Goal: Task Accomplishment & Management: Manage account settings

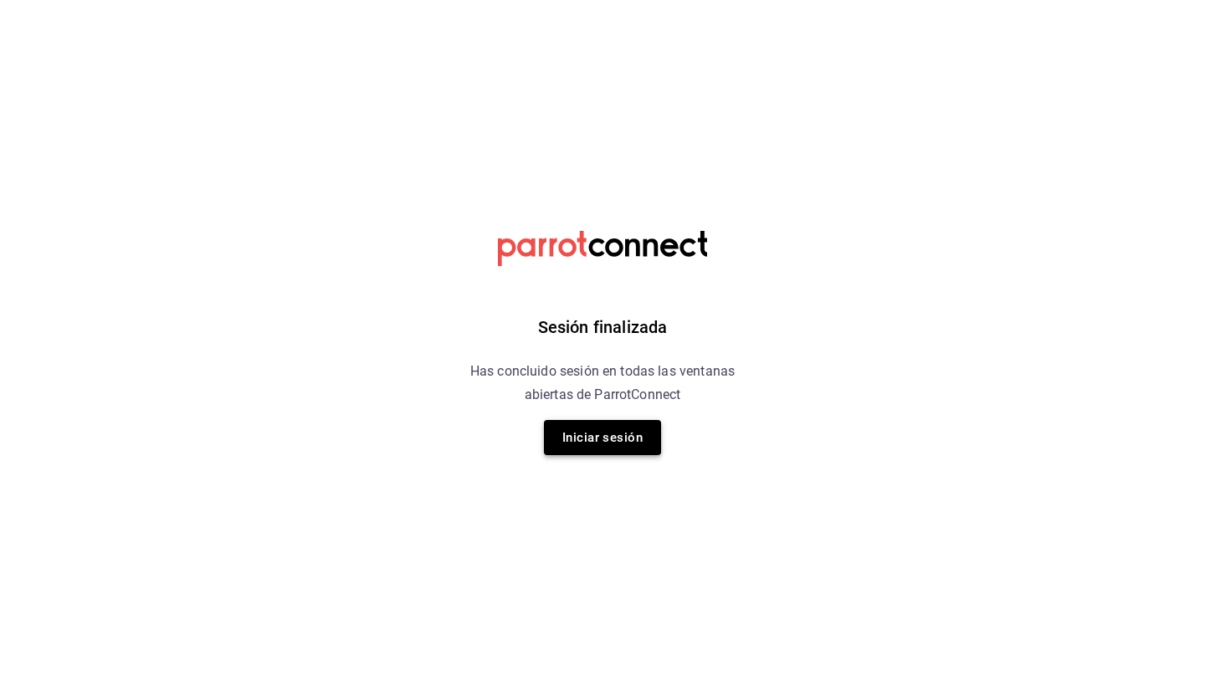
click at [590, 439] on button "Iniciar sesión" at bounding box center [602, 437] width 117 height 35
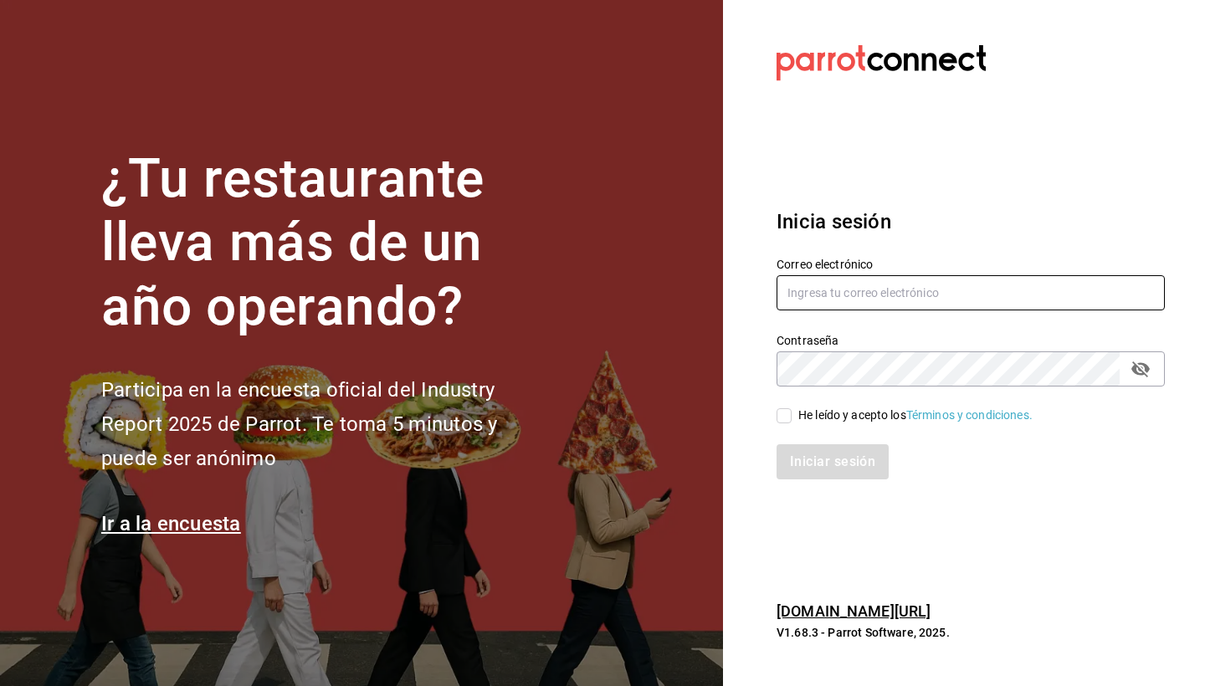
type input "goldenespressocafe@gmail.com"
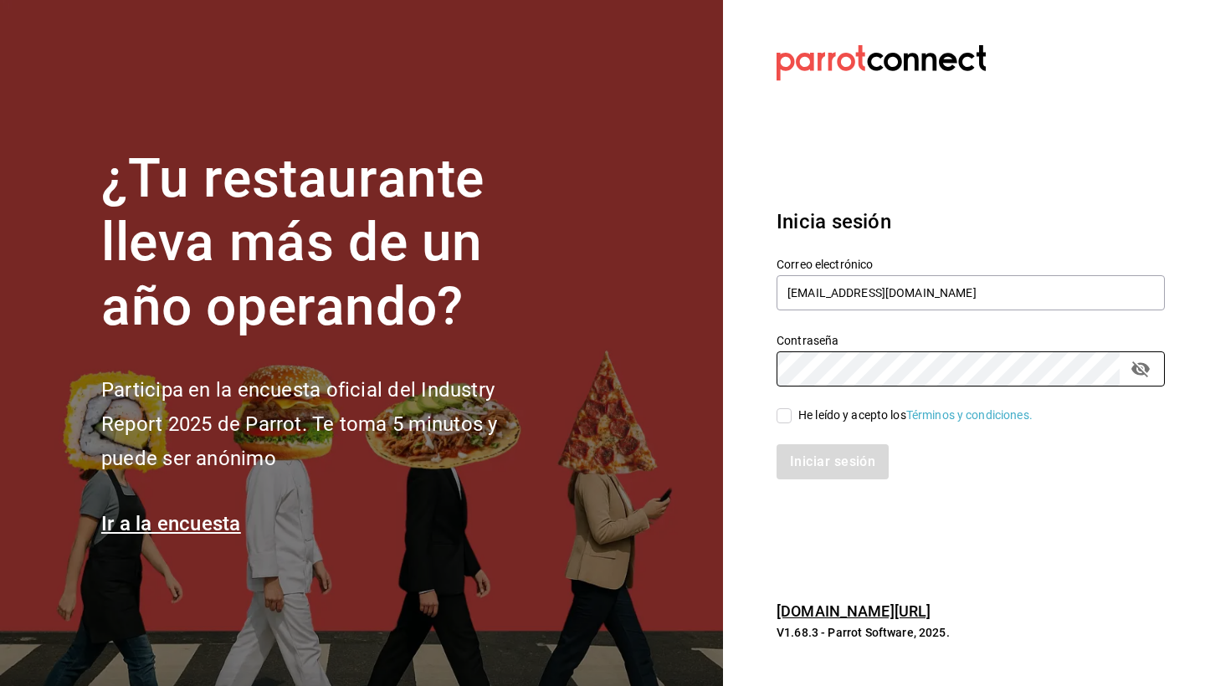
click at [788, 423] on input "He leído y acepto los Términos y condiciones." at bounding box center [783, 415] width 15 height 15
checkbox input "true"
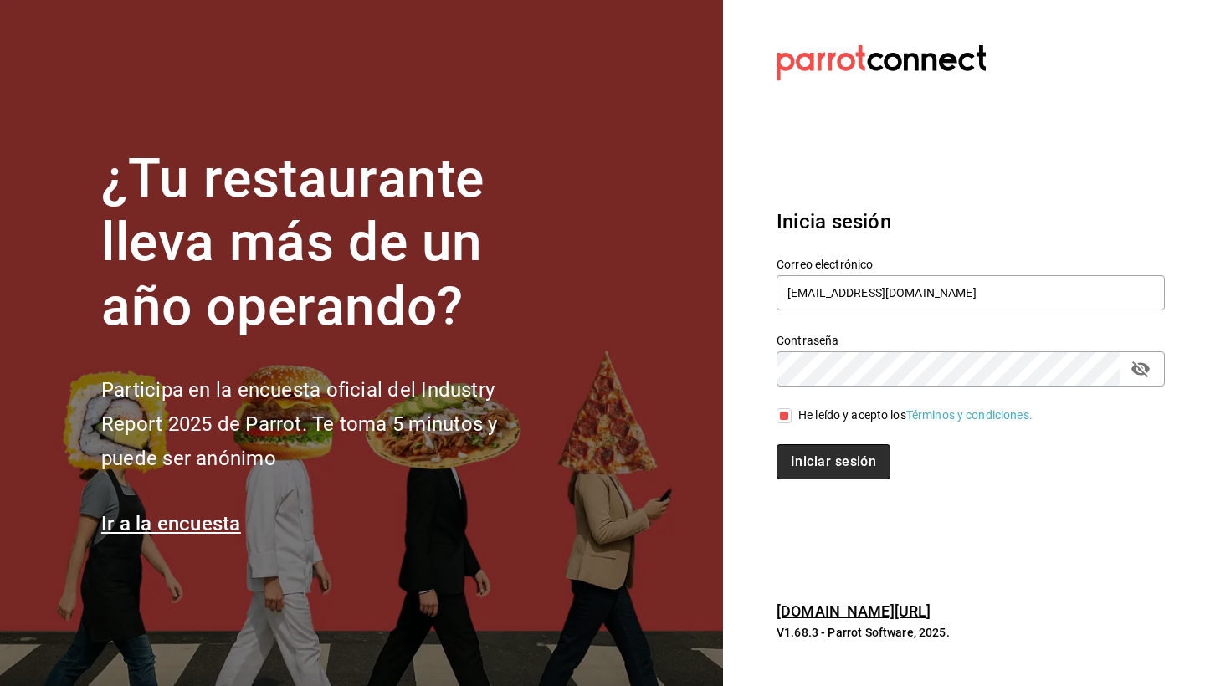
click at [844, 458] on button "Iniciar sesión" at bounding box center [833, 461] width 114 height 35
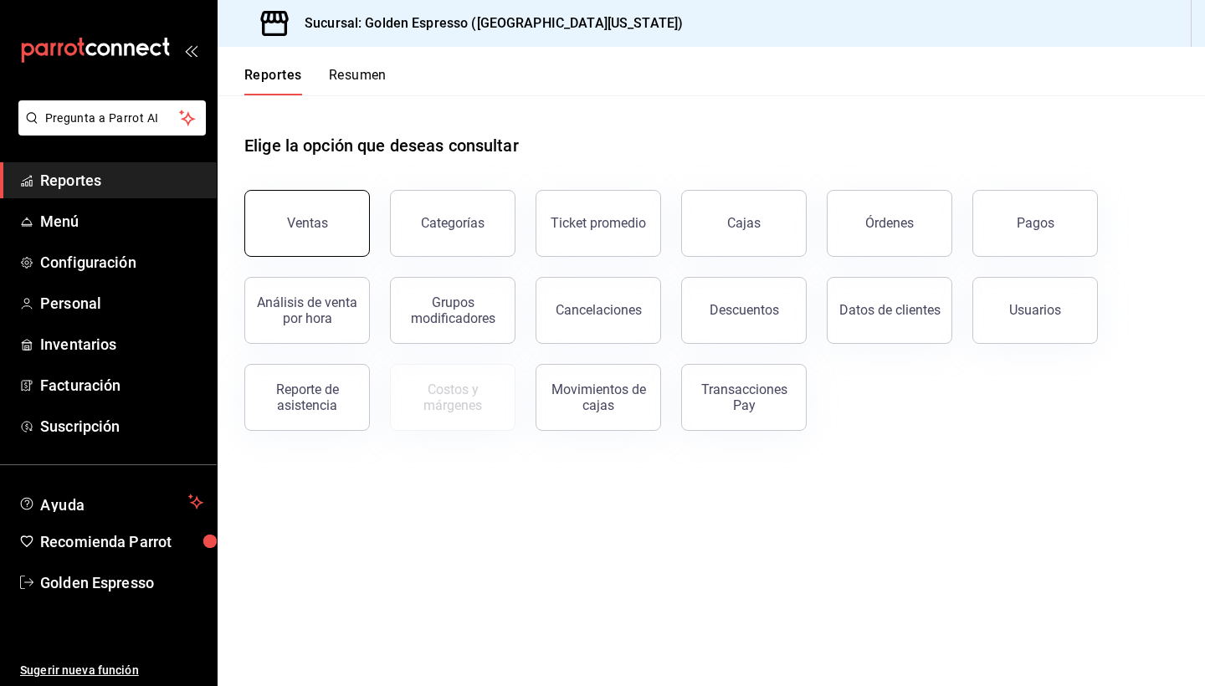
click at [326, 248] on button "Ventas" at bounding box center [307, 223] width 126 height 67
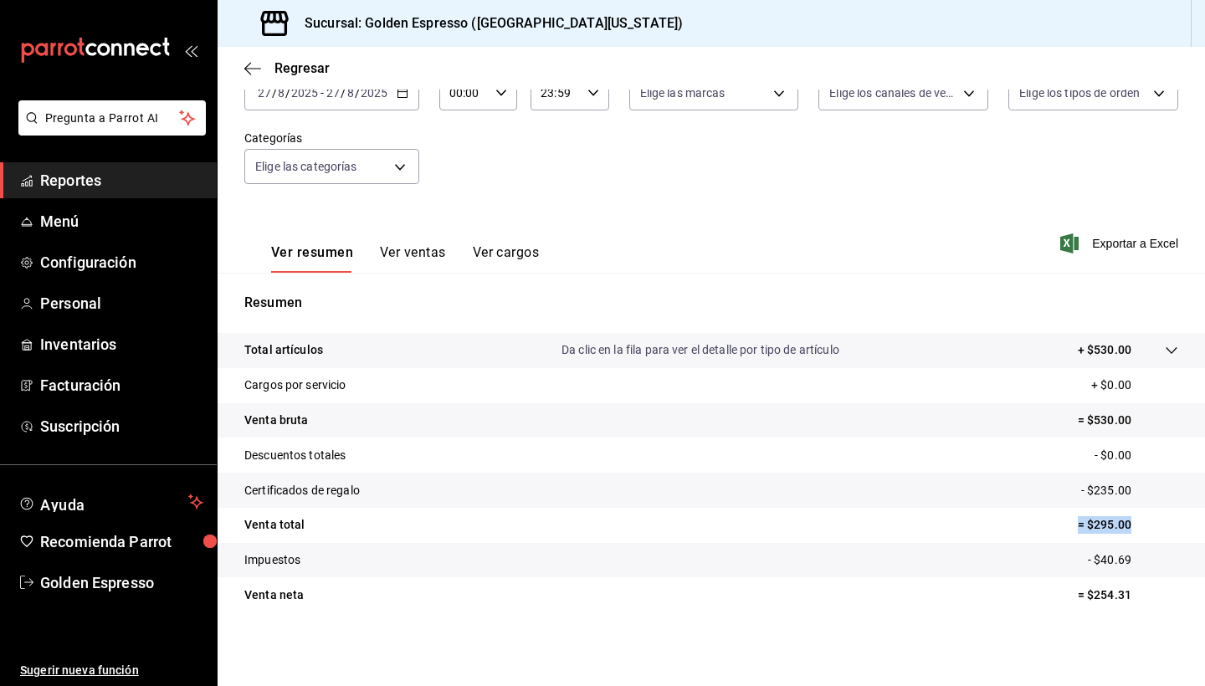
drag, startPoint x: 1075, startPoint y: 529, endPoint x: 1140, endPoint y: 529, distance: 64.4
click at [1140, 529] on tr "Venta total = $295.00" at bounding box center [711, 525] width 987 height 35
click at [412, 248] on button "Ver ventas" at bounding box center [413, 258] width 66 height 28
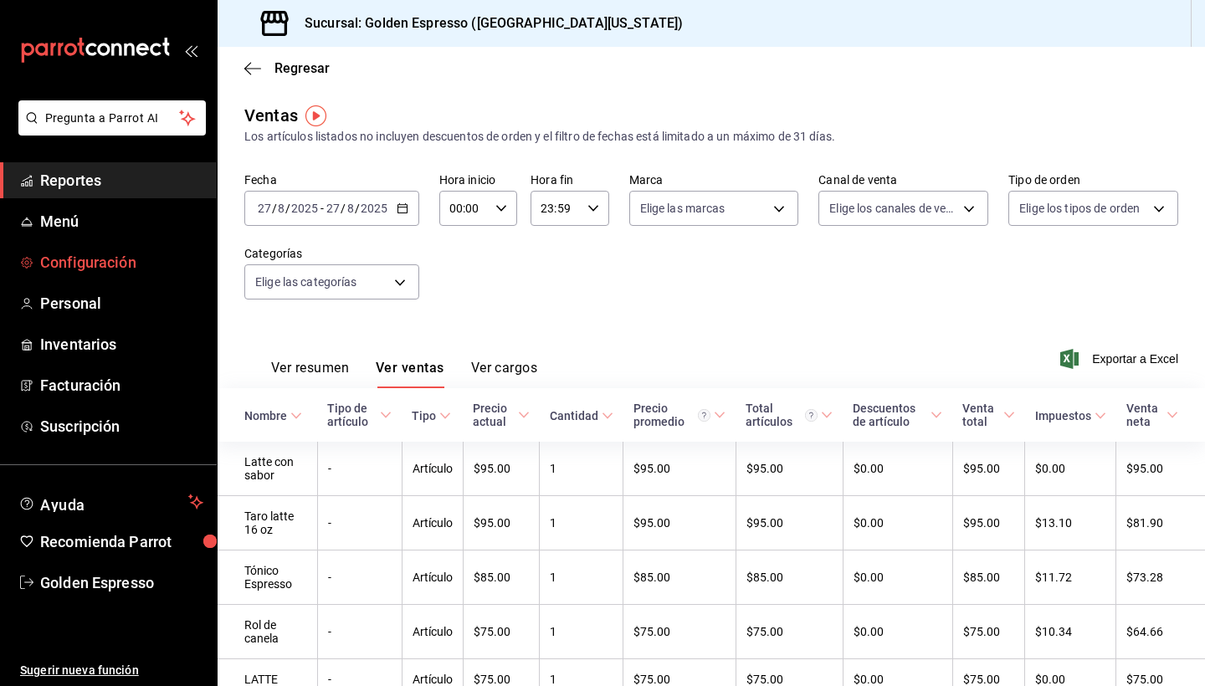
click at [89, 265] on span "Configuración" at bounding box center [121, 262] width 163 height 23
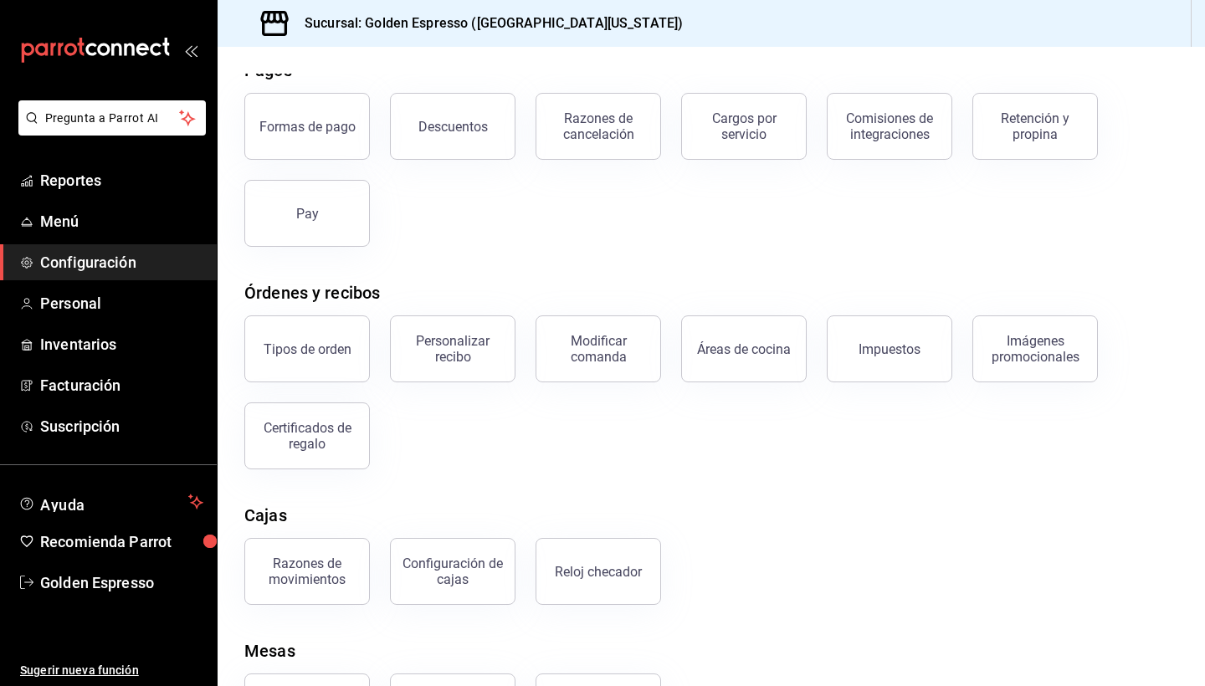
scroll to position [61, 0]
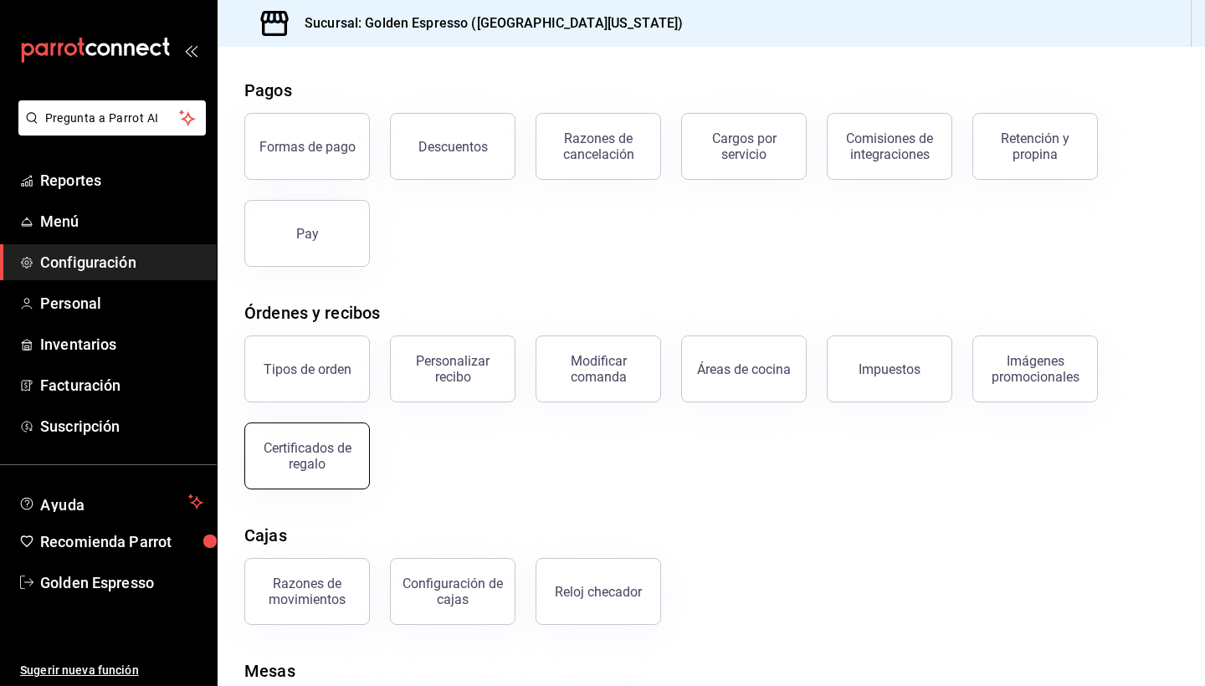
click at [362, 460] on button "Certificados de regalo" at bounding box center [307, 456] width 126 height 67
